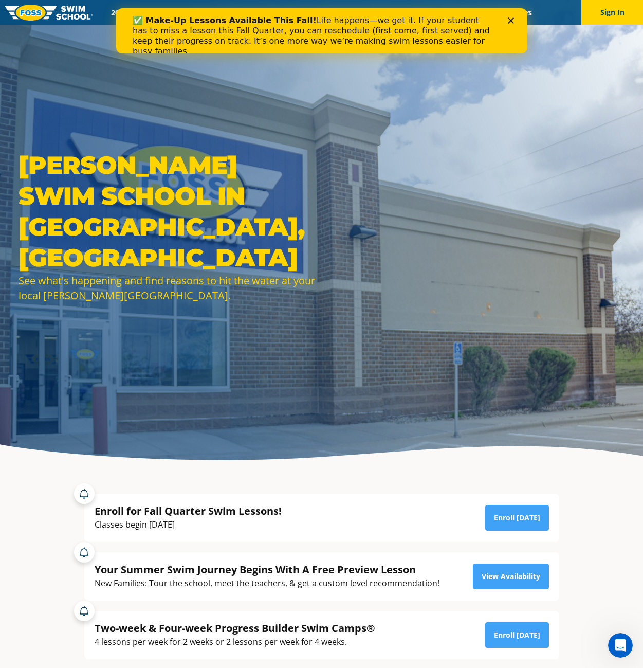
click at [505, 18] on div "✅ Make-Up Lessons Available This Fall! Life happens—we get it. If your student …" at bounding box center [321, 35] width 378 height 47
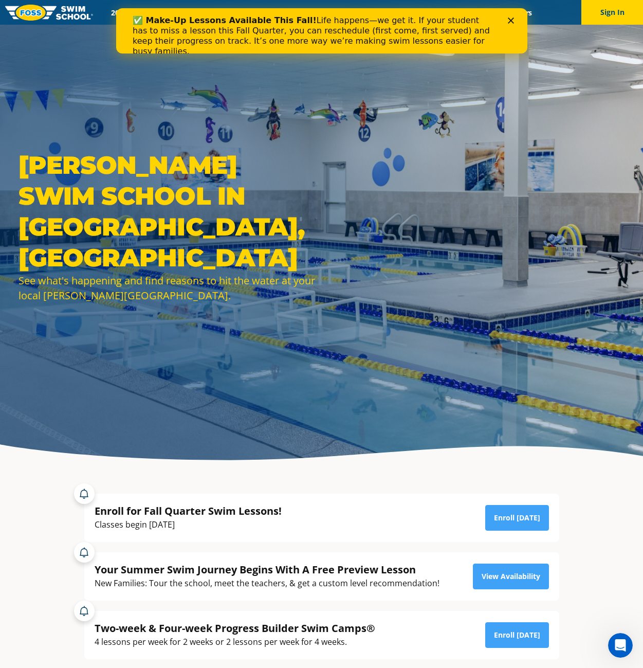
click at [513, 20] on div "Close" at bounding box center [512, 20] width 10 height 6
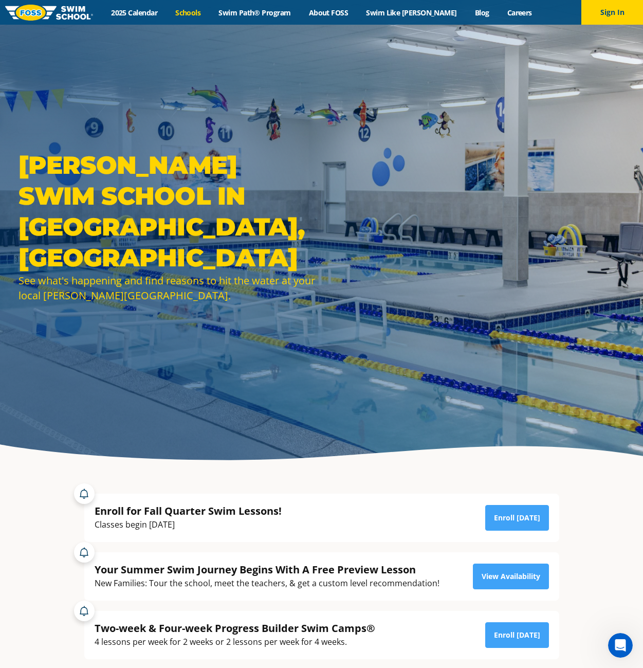
click at [210, 15] on link "Schools" at bounding box center [188, 13] width 43 height 10
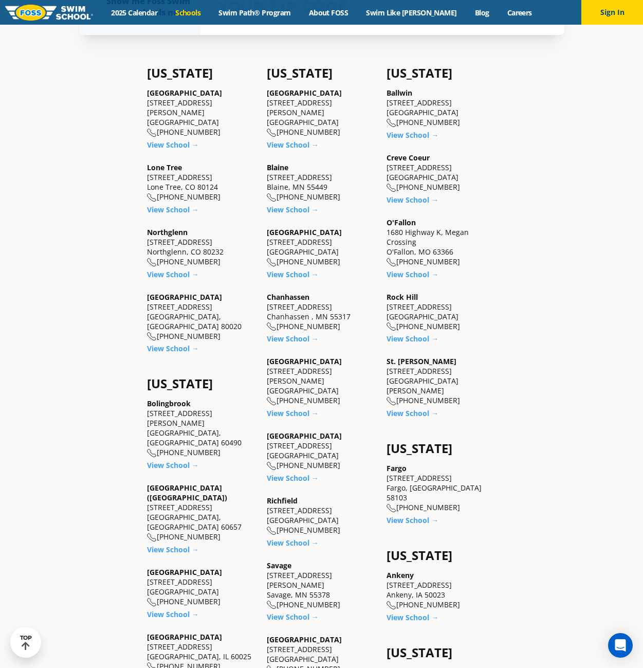
scroll to position [514, 0]
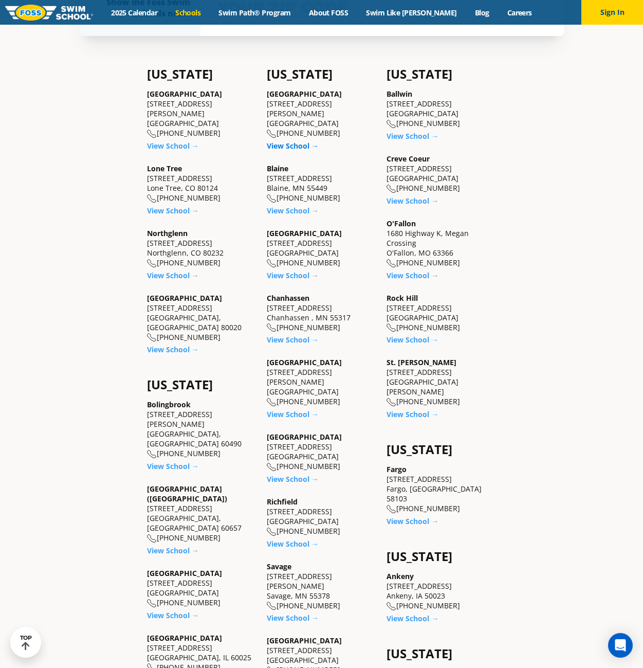
click at [282, 141] on link "View School →" at bounding box center [293, 146] width 52 height 10
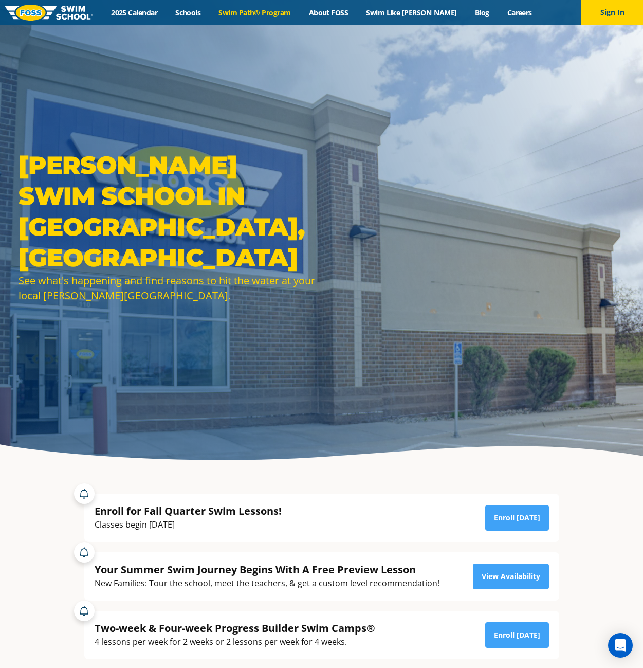
click at [281, 12] on link "Swim Path® Program" at bounding box center [255, 13] width 90 height 10
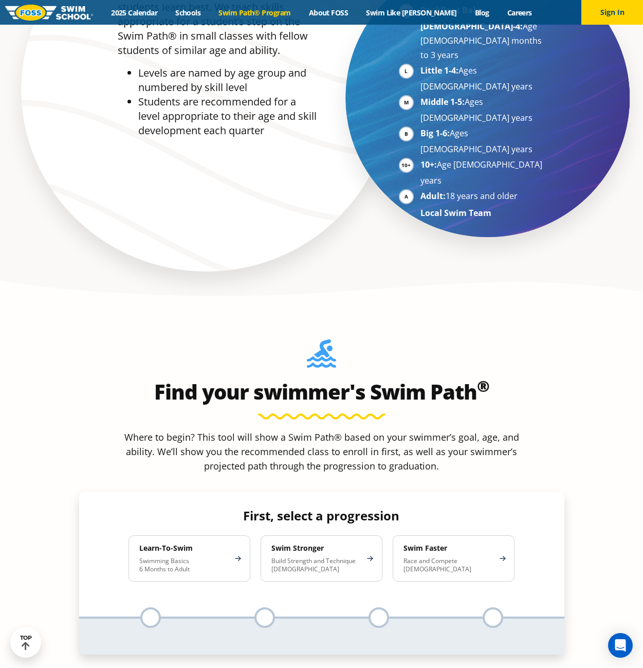
scroll to position [925, 0]
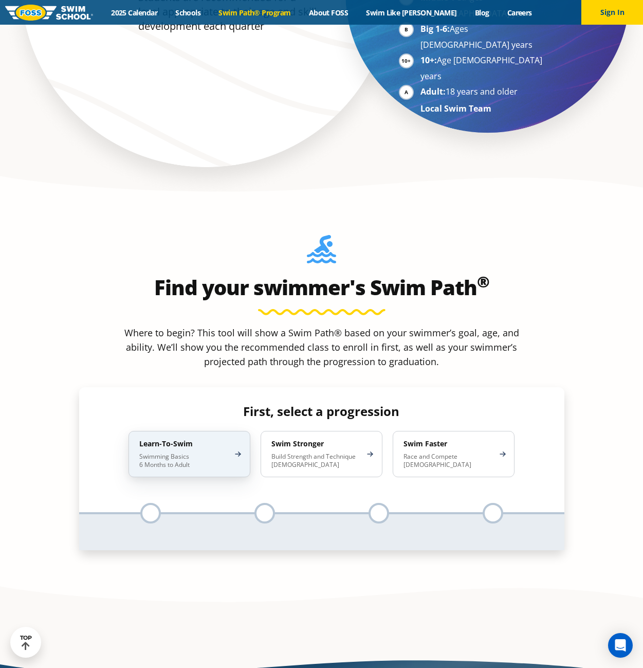
click at [194, 439] on h4 "Learn-To-Swim" at bounding box center [184, 443] width 90 height 9
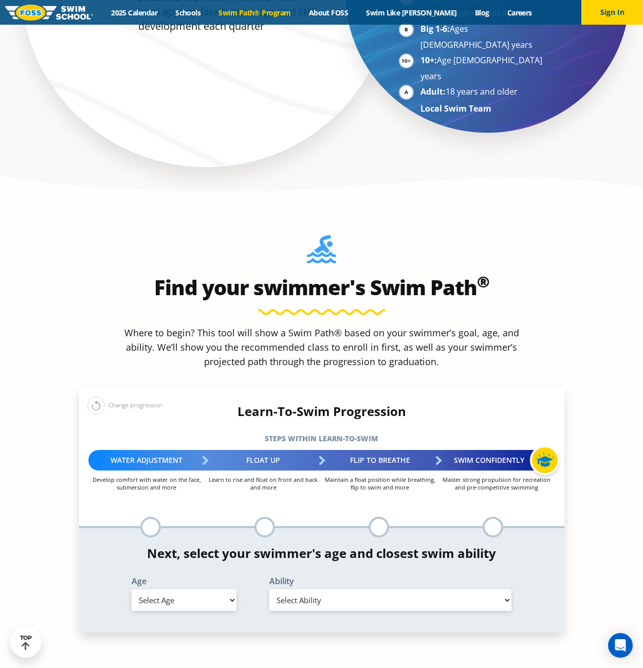
click at [212, 589] on select "Select Age 6 months - 1 year 1 year 2 years 3 years 4 years 5 years 6 years 7 y…" at bounding box center [184, 600] width 105 height 22
select select "2-years"
click at [132, 589] on select "Select Age 6 months - 1 year 1 year 2 years 3 years 4 years 5 years 6 years 7 y…" at bounding box center [184, 600] width 105 height 22
click at [370, 589] on select "Select Ability First in-water experience Comfortable with water poured over the…" at bounding box center [390, 600] width 243 height 22
select select "2-years-first-in-water-experience"
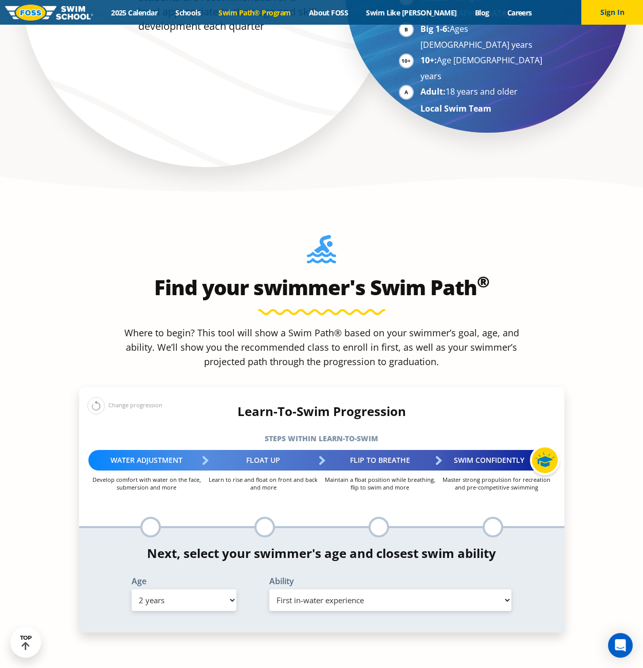
click at [269, 589] on select "Select Ability First in-water experience Comfortable with water poured over the…" at bounding box center [390, 600] width 243 height 22
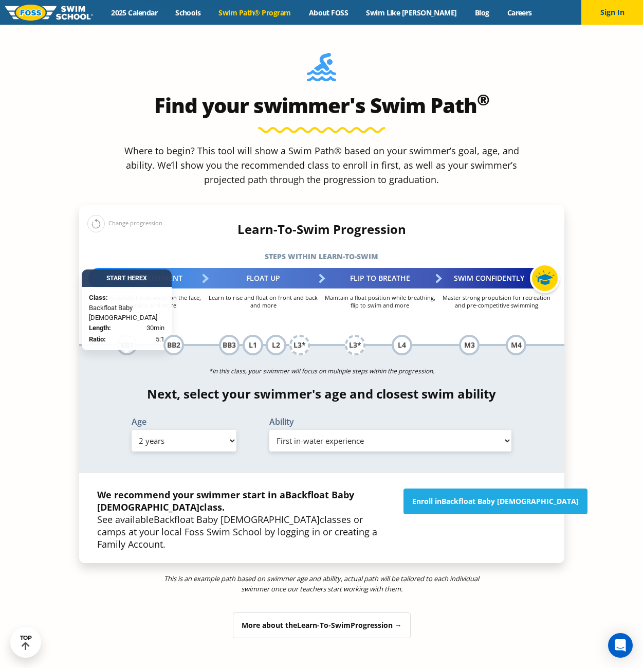
scroll to position [1131, 0]
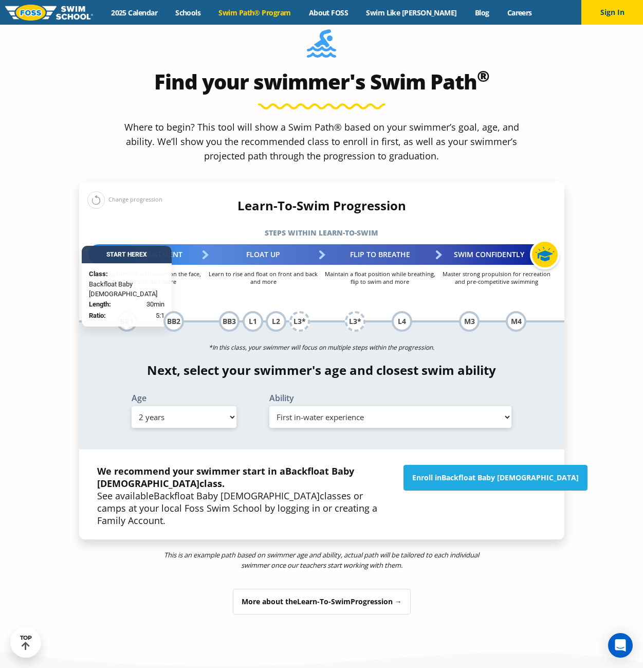
click at [382, 589] on div "More about the Learn-To-Swim Progression →" at bounding box center [322, 602] width 178 height 26
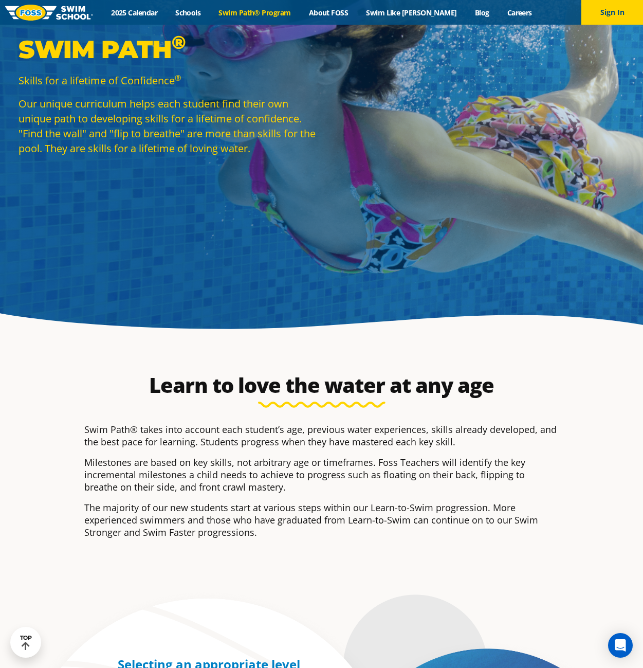
scroll to position [0, 0]
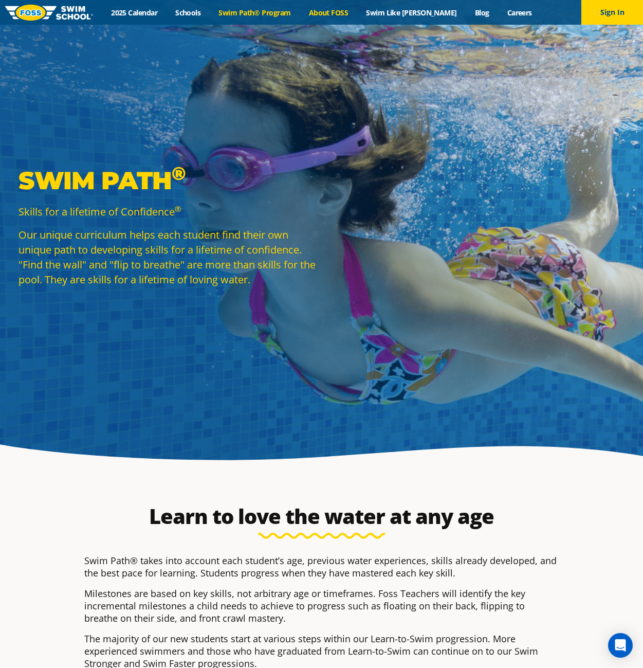
click at [349, 16] on link "About FOSS" at bounding box center [329, 13] width 58 height 10
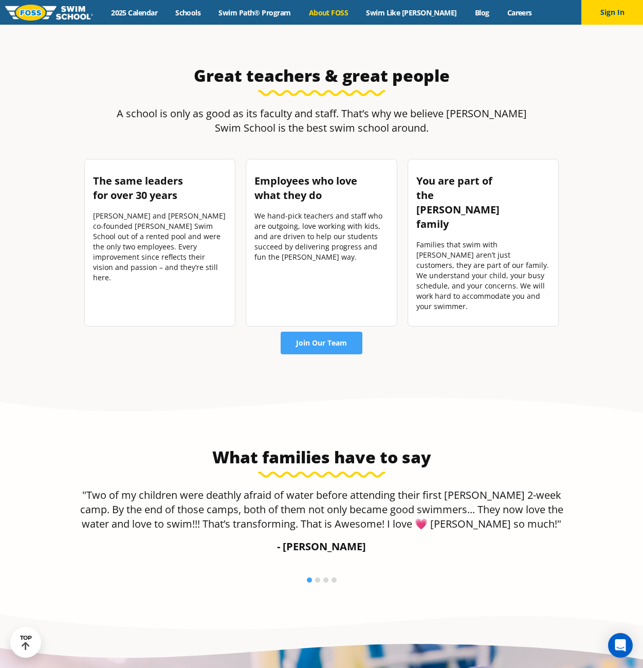
scroll to position [1234, 0]
